Goal: Information Seeking & Learning: Learn about a topic

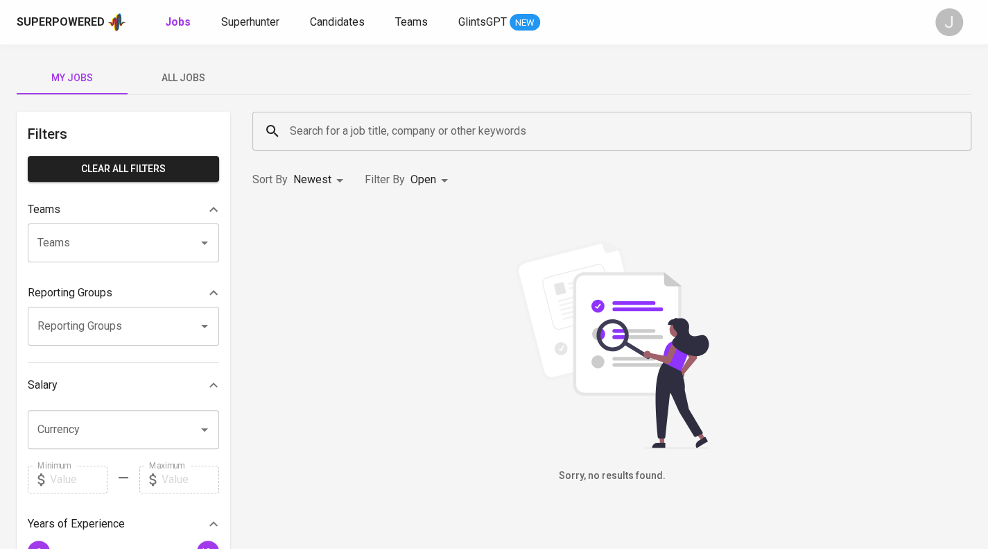
click at [191, 70] on span "All Jobs" at bounding box center [183, 77] width 94 height 17
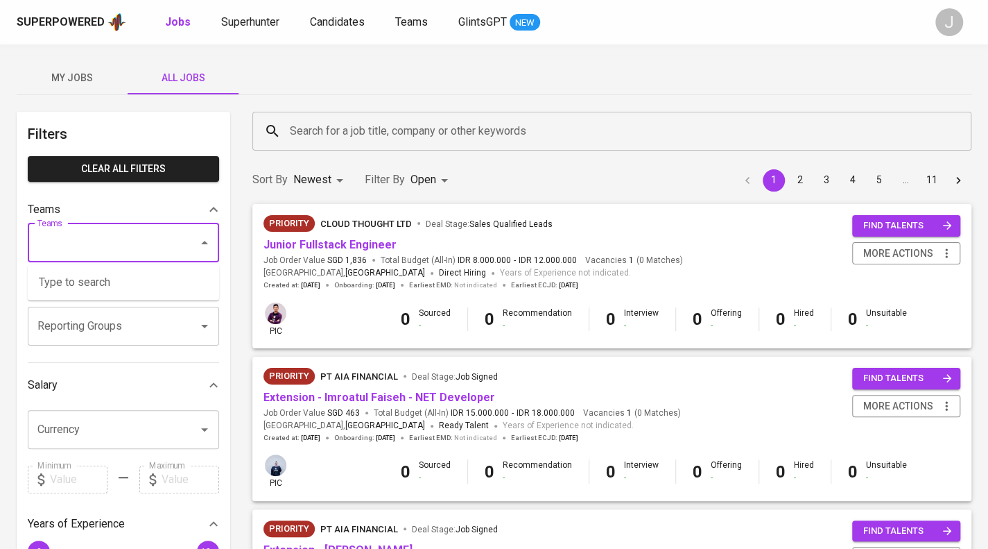
click at [132, 254] on input "Teams" at bounding box center [104, 243] width 140 height 26
click at [141, 300] on li "Pod Febry" at bounding box center [123, 307] width 191 height 25
type input "feb"
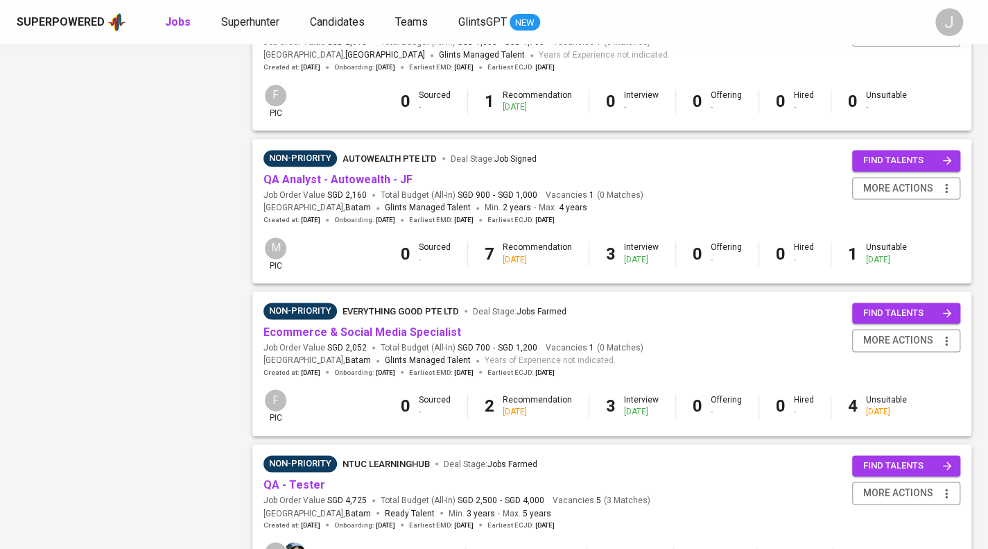
scroll to position [1264, 0]
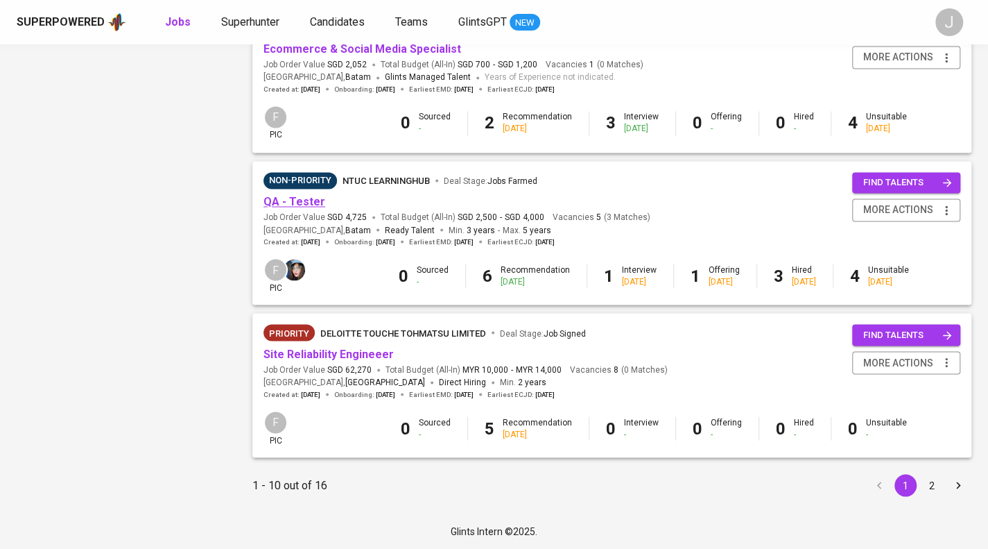
click at [288, 201] on link "QA - Tester" at bounding box center [295, 201] width 62 height 13
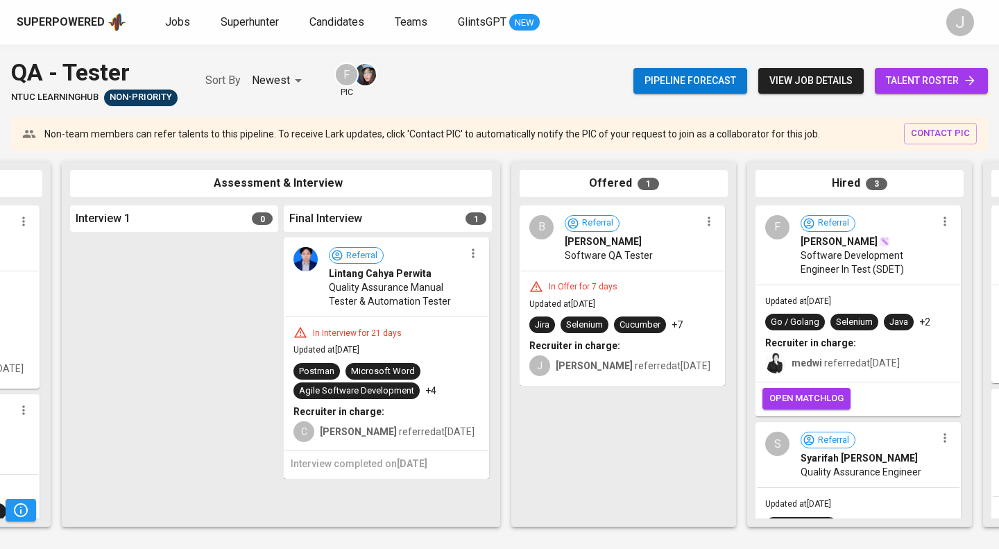
scroll to position [0, 653]
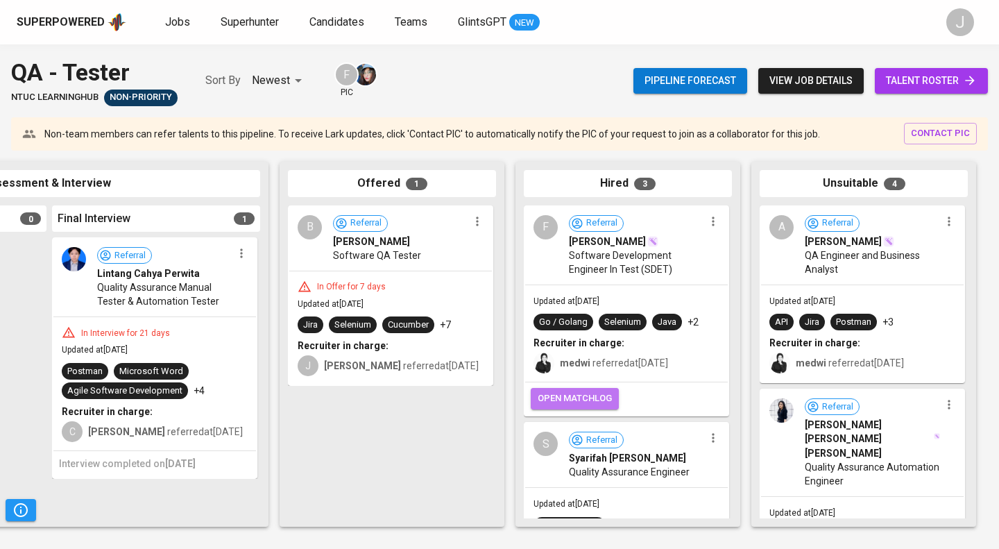
click at [550, 406] on span "open matchlog" at bounding box center [575, 398] width 74 height 16
